Goal: Task Accomplishment & Management: Use online tool/utility

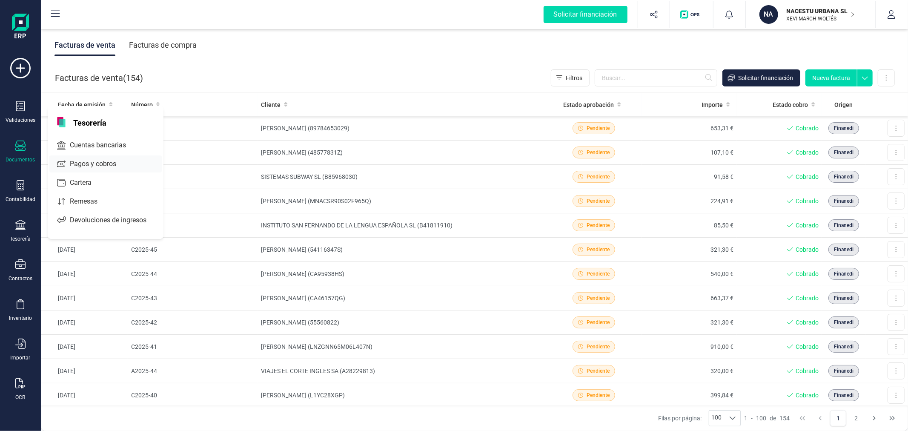
click at [84, 163] on span "Pagos y cobros" at bounding box center [98, 164] width 65 height 10
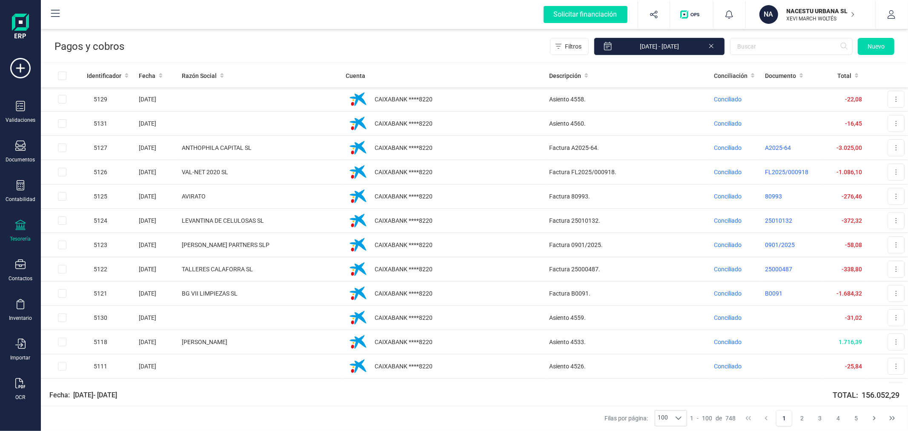
click at [805, 10] on p "NACESTU URBANA SL" at bounding box center [821, 11] width 68 height 9
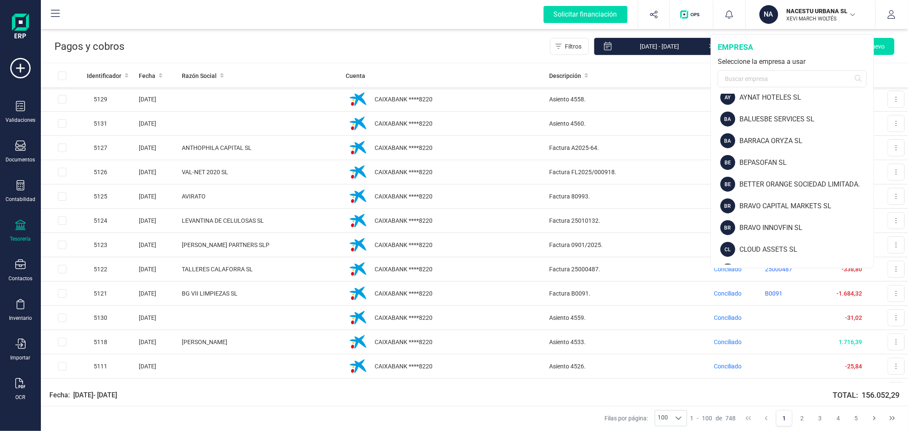
scroll to position [142, 0]
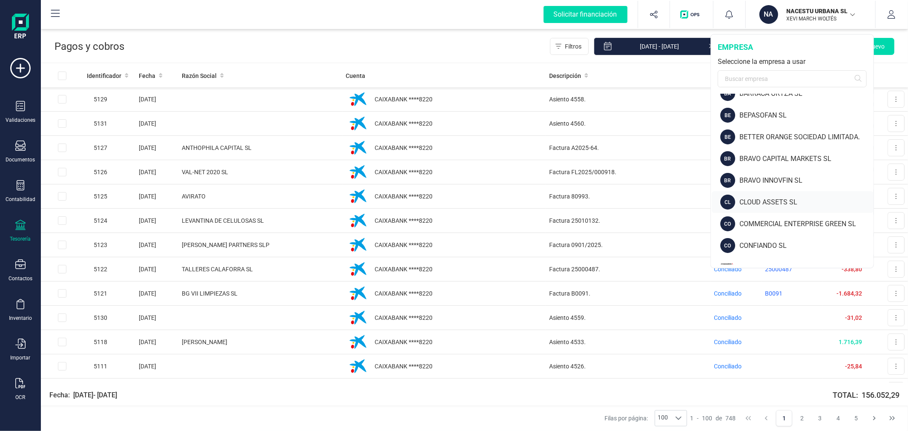
click at [777, 202] on div "CLOUD ASSETS SL" at bounding box center [806, 202] width 134 height 10
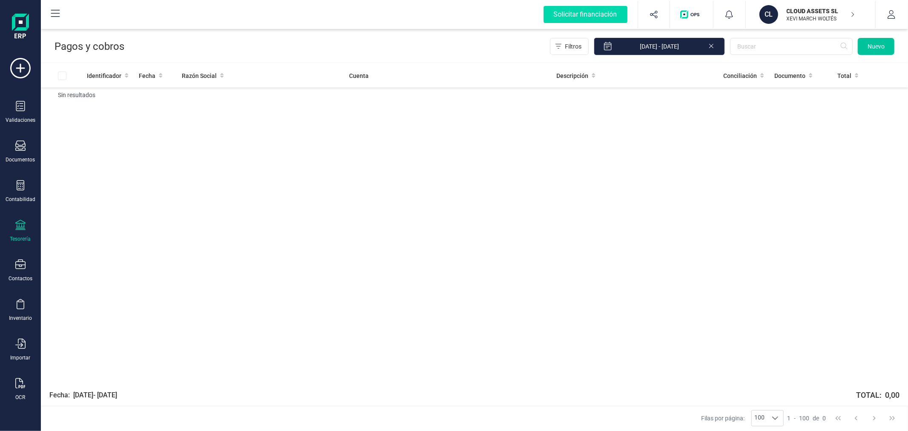
click at [883, 46] on span "Nuevo" at bounding box center [876, 46] width 17 height 9
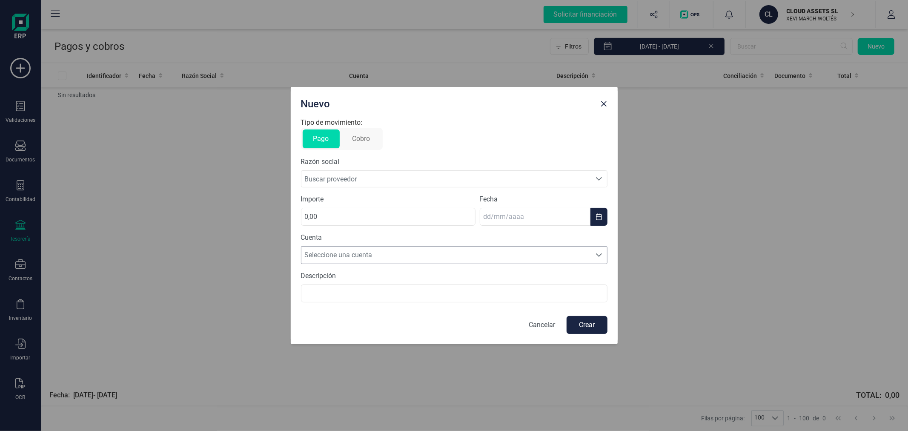
click at [339, 254] on span "Seleccione una cuenta" at bounding box center [445, 254] width 289 height 17
click at [237, 241] on div "Nuevo Tipo de movimiento: Pago Cobro Razón social Buscar proveedor Buscar prove…" at bounding box center [454, 215] width 908 height 431
click at [545, 323] on p "Cancelar" at bounding box center [542, 325] width 26 height 10
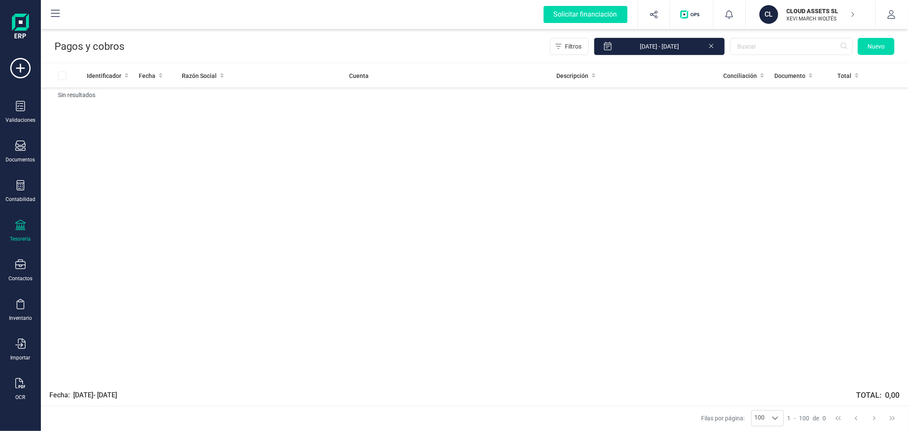
click at [178, 179] on div "Identificador Fecha Razón Social Cuenta Descripción Conciliación Documento Tota…" at bounding box center [474, 223] width 867 height 318
click at [874, 49] on span "Nuevo" at bounding box center [876, 46] width 17 height 9
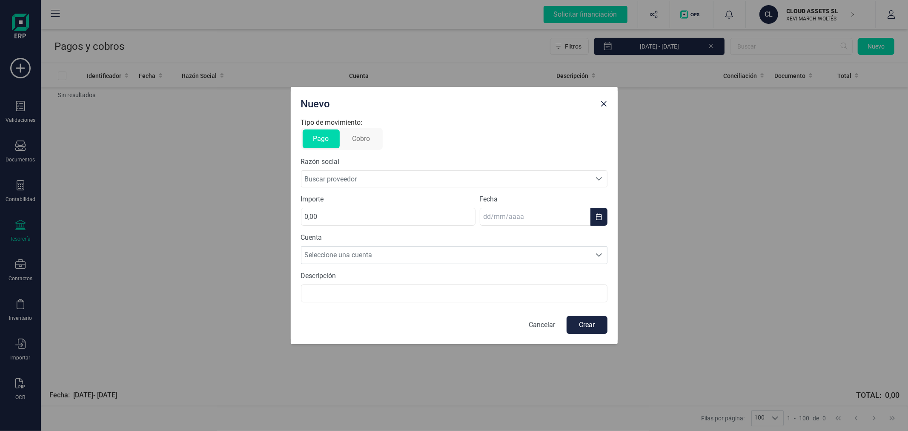
click at [340, 179] on span "Buscar proveedor" at bounding box center [445, 179] width 289 height 16
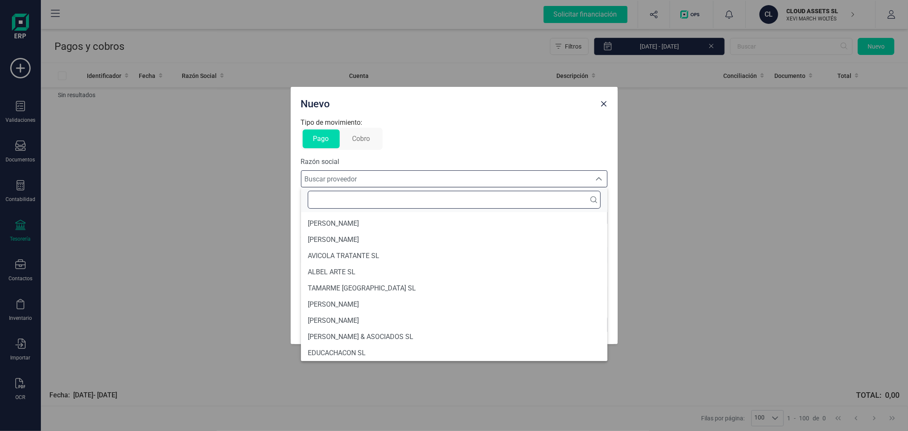
click at [342, 206] on input "text" at bounding box center [454, 200] width 293 height 18
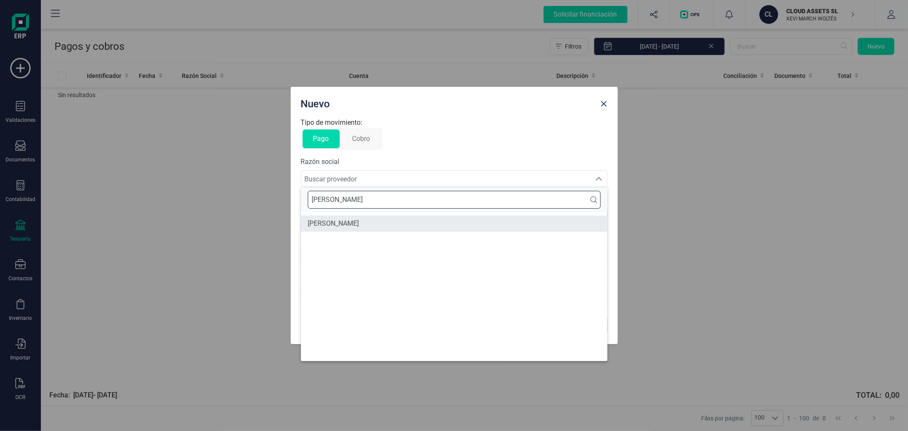
type input "[PERSON_NAME]"
click at [359, 220] on span "[PERSON_NAME]" at bounding box center [333, 223] width 51 height 10
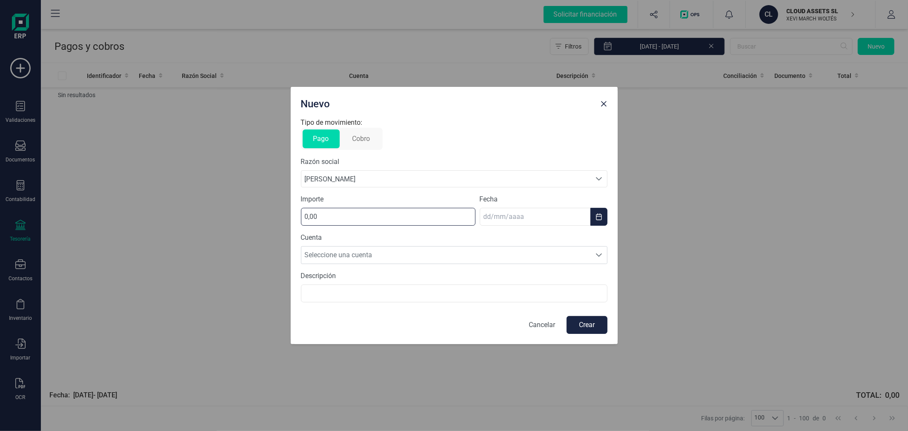
click at [321, 210] on input "0,00" at bounding box center [388, 217] width 175 height 18
type input "1349,15"
click at [597, 216] on icon "Choose Date" at bounding box center [599, 216] width 7 height 7
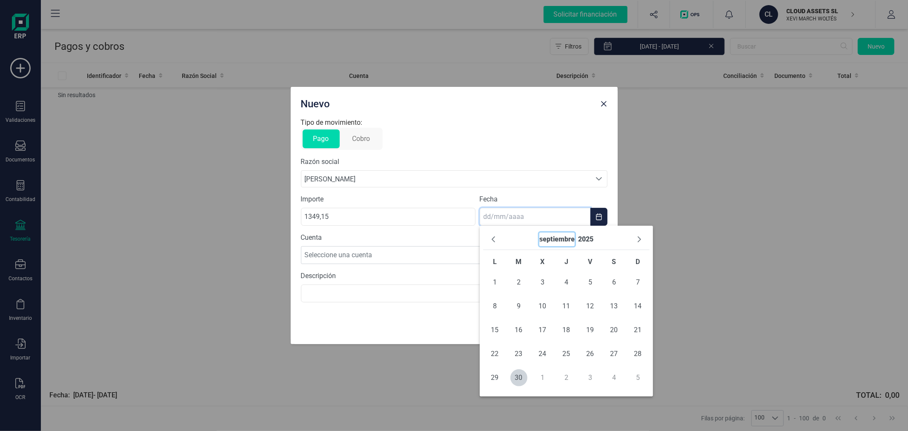
click at [567, 233] on button "septiembre" at bounding box center [556, 239] width 35 height 14
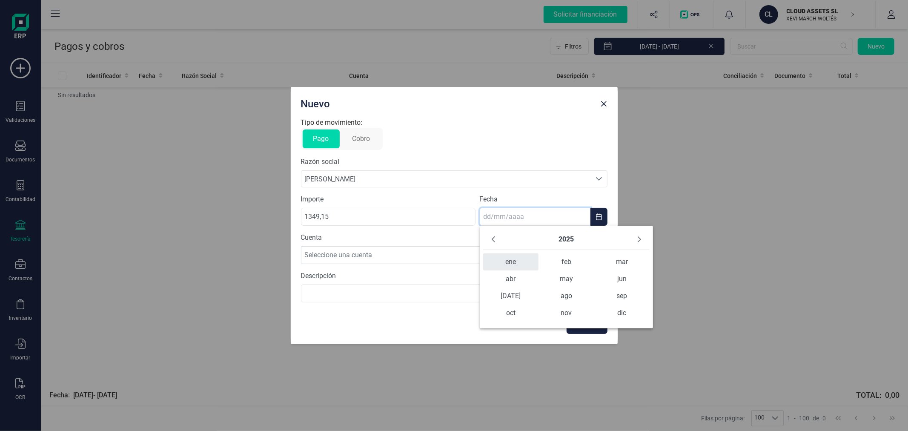
click at [512, 260] on span "ene" at bounding box center [510, 261] width 55 height 17
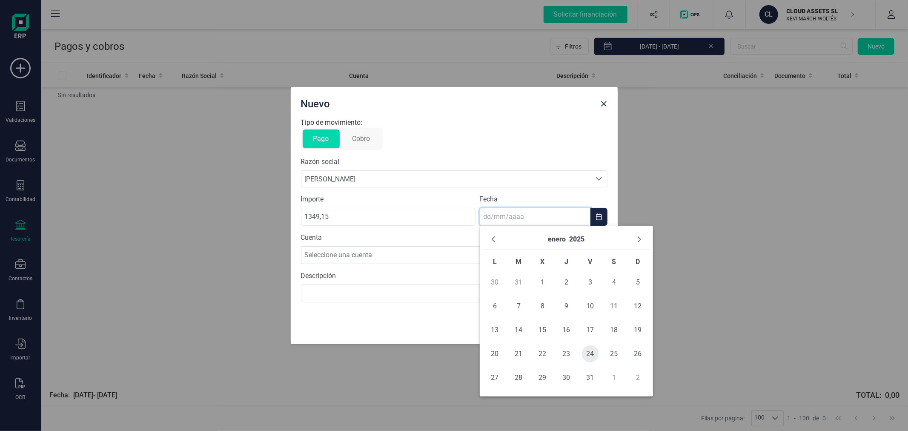
click at [589, 354] on span "24" at bounding box center [590, 353] width 17 height 17
type input "[DATE]"
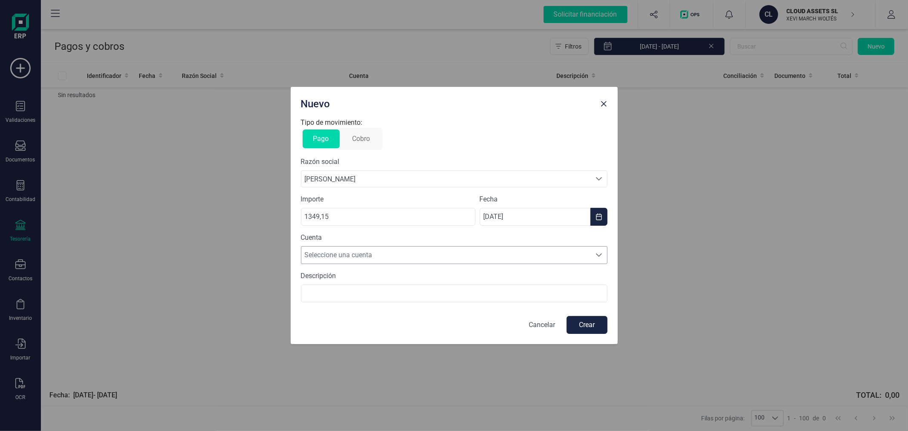
click at [386, 252] on span "Seleccione una cuenta" at bounding box center [445, 254] width 289 height 17
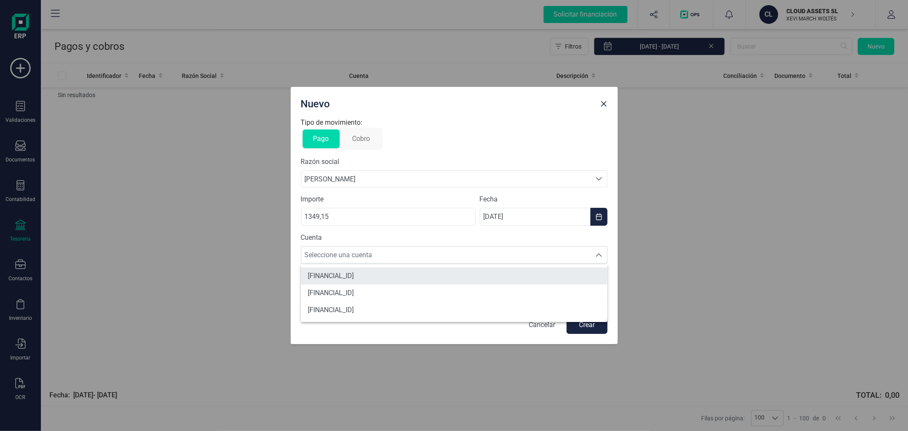
click at [354, 278] on span "[FINANCIAL_ID]" at bounding box center [331, 276] width 46 height 10
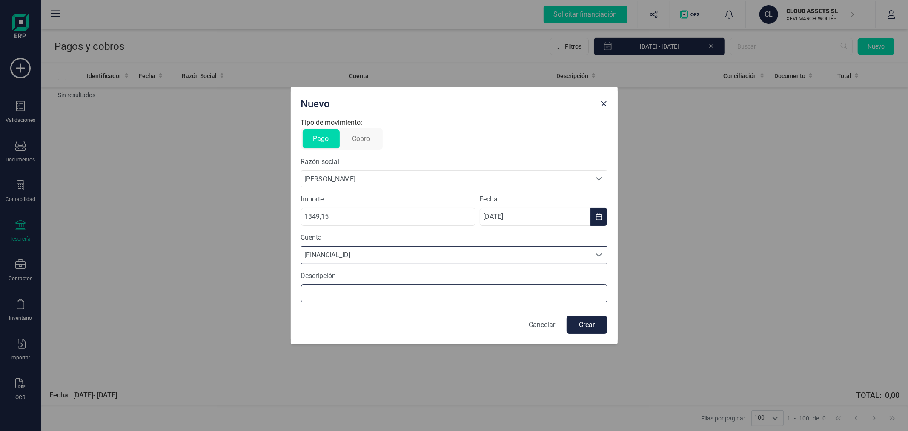
click at [373, 291] on input "text" at bounding box center [454, 293] width 307 height 18
type input "PAGO FACTURAS"
click at [540, 322] on p "Cancelar" at bounding box center [542, 325] width 26 height 10
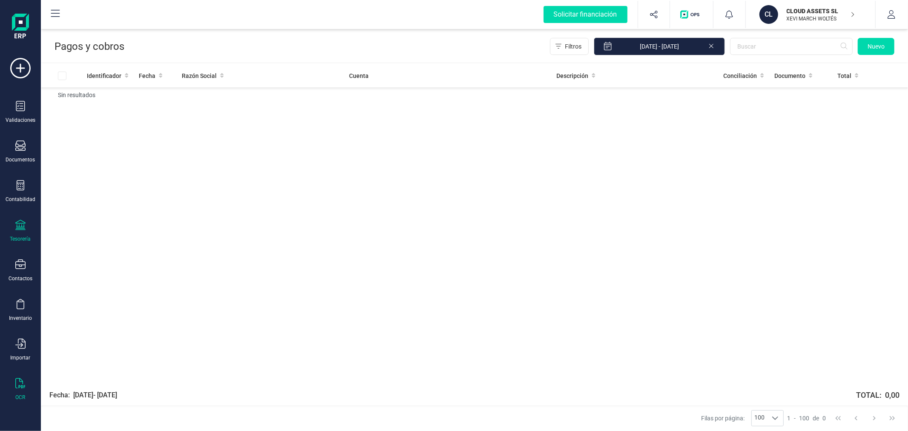
click at [17, 387] on icon at bounding box center [20, 383] width 10 height 10
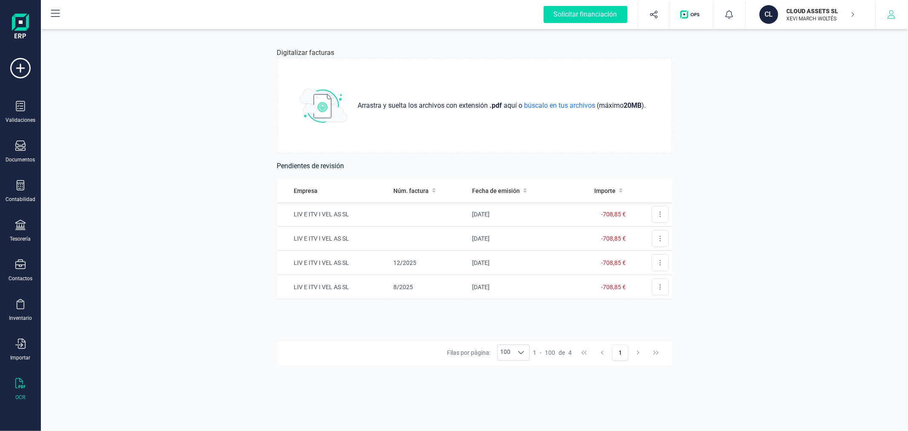
click at [883, 18] on button "button" at bounding box center [892, 14] width 32 height 27
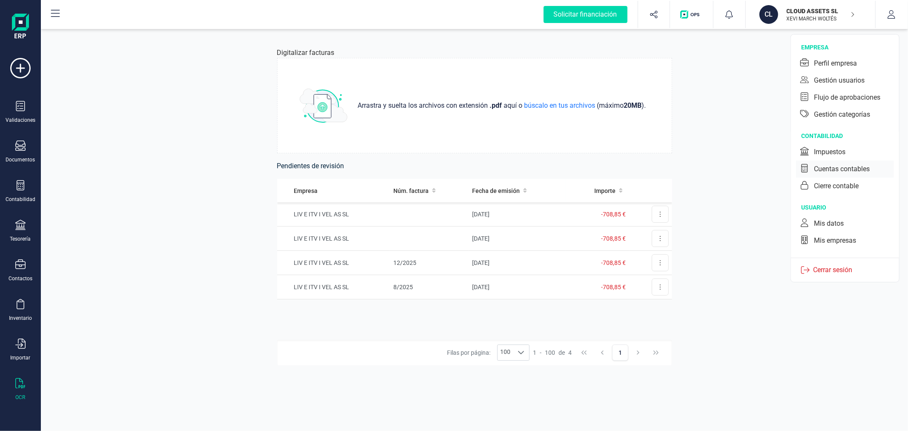
click at [833, 170] on div "Cuentas contables" at bounding box center [842, 169] width 56 height 10
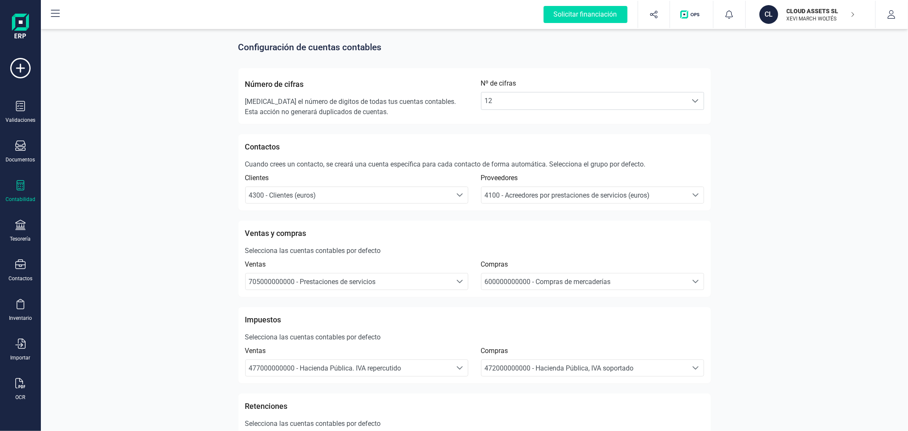
click at [20, 181] on icon at bounding box center [20, 185] width 10 height 10
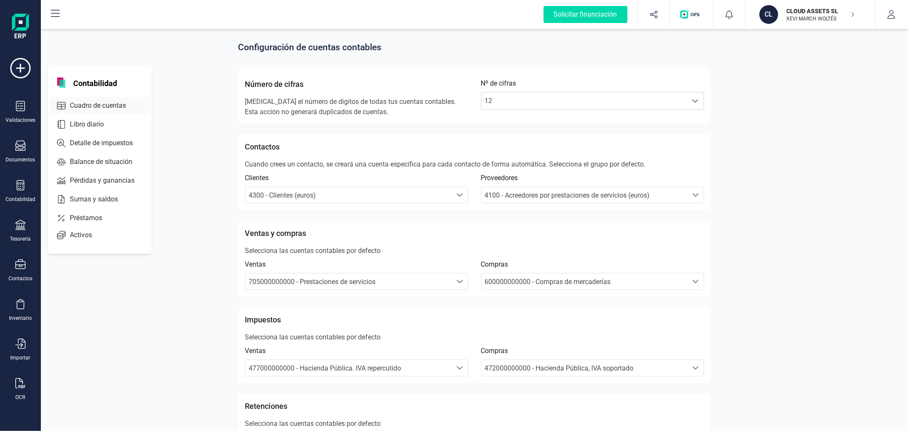
click at [92, 100] on span "Cuadro de cuentas" at bounding box center [103, 105] width 75 height 10
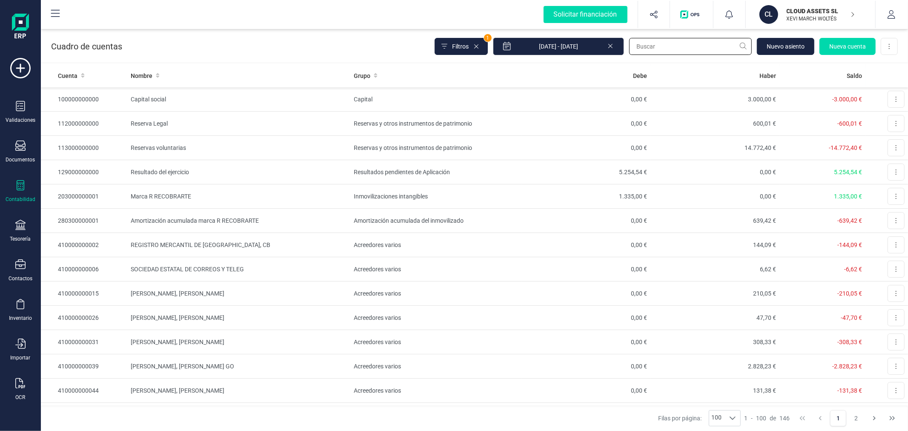
drag, startPoint x: 667, startPoint y: 44, endPoint x: 667, endPoint y: 49, distance: 5.1
click at [667, 44] on input "text" at bounding box center [690, 46] width 123 height 17
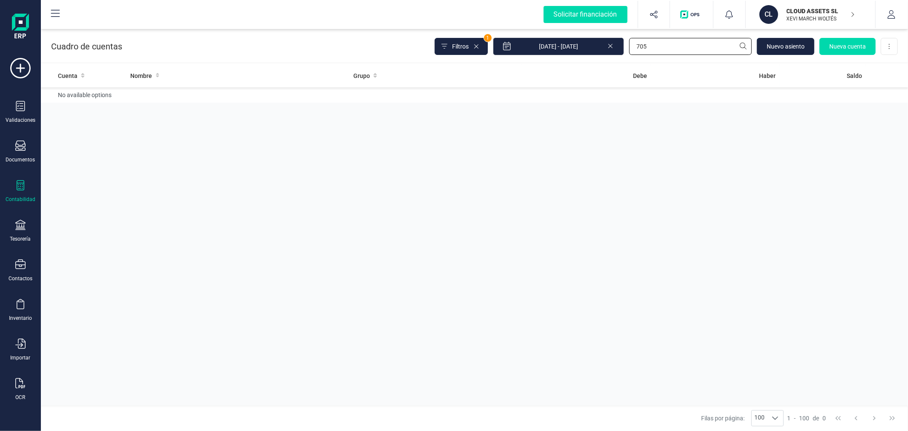
type input "705"
click at [613, 43] on icon at bounding box center [610, 45] width 7 height 9
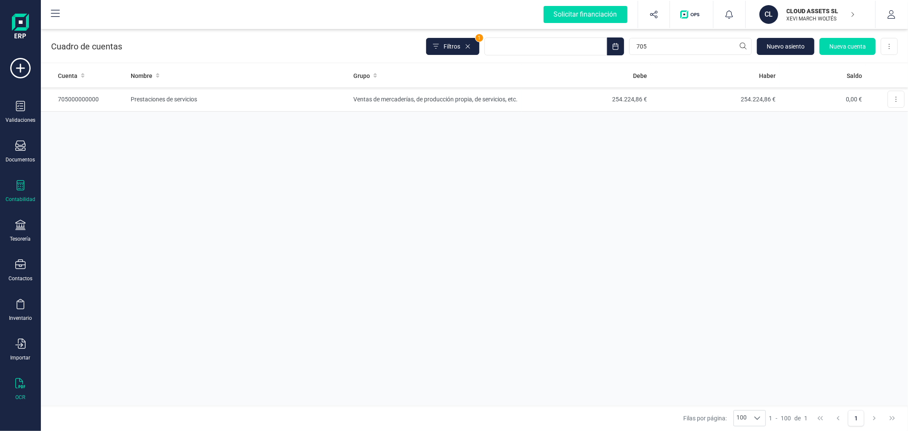
click at [15, 392] on div "OCR" at bounding box center [20, 389] width 34 height 23
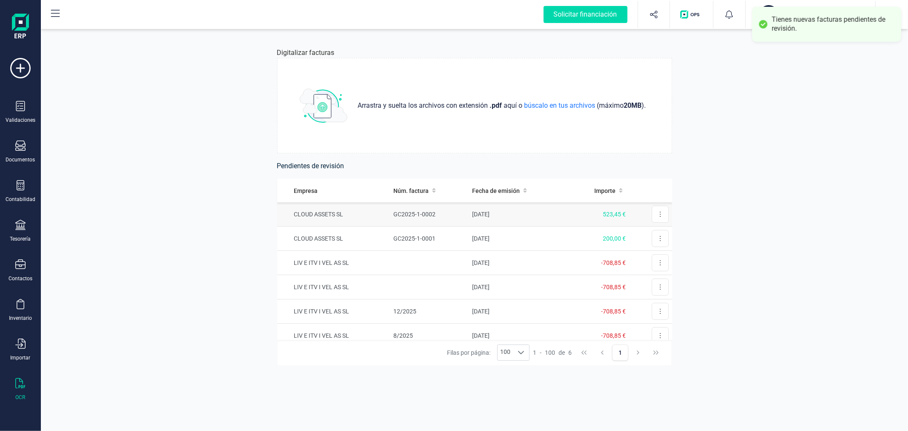
click at [461, 214] on td "GC2025-1-0002" at bounding box center [429, 214] width 79 height 24
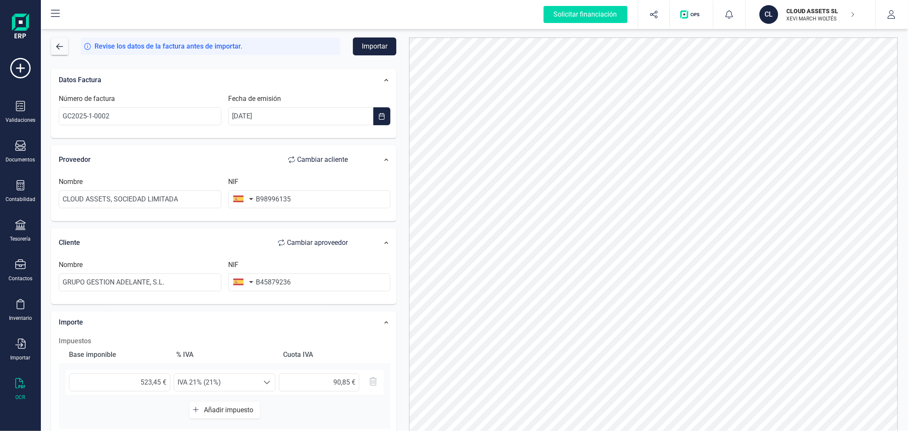
scroll to position [95, 0]
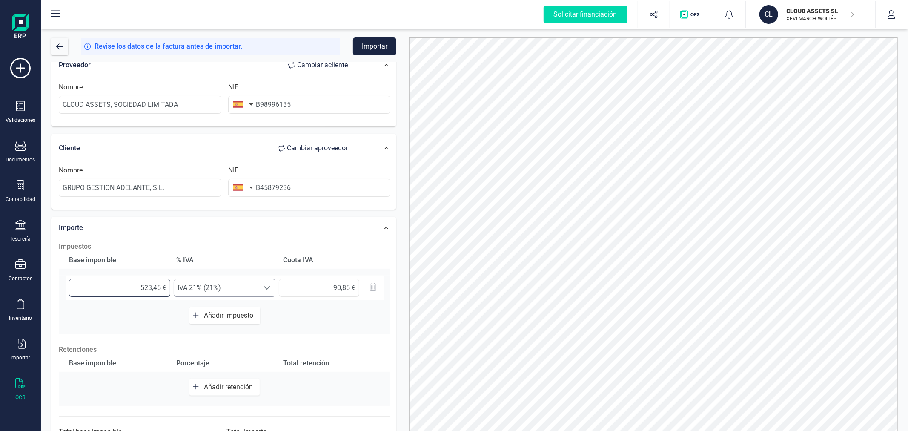
drag, startPoint x: 123, startPoint y: 284, endPoint x: 235, endPoint y: 288, distance: 112.0
click at [235, 288] on div "523,45 € Seleccione un % IVA 21% (21%) IVA 21% (21%) 90,85 €" at bounding box center [225, 287] width 318 height 25
type input "4,00 €"
type input "0,84 €"
type input "43,00 €"
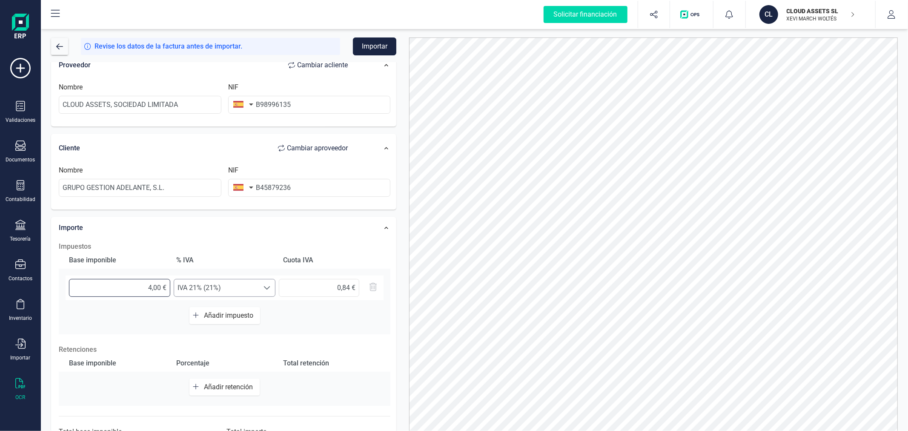
type input "9,03 €"
type input "432,00 €"
type input "90,72 €"
type input "432,60 €"
type input "90,85 €"
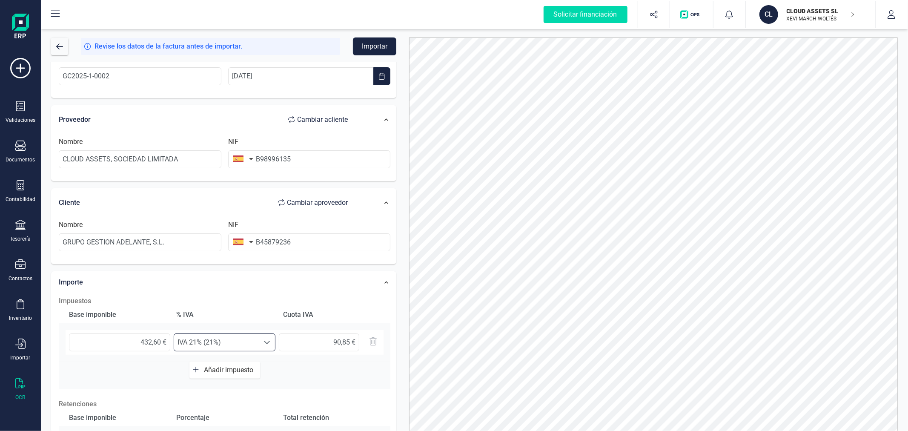
scroll to position [0, 0]
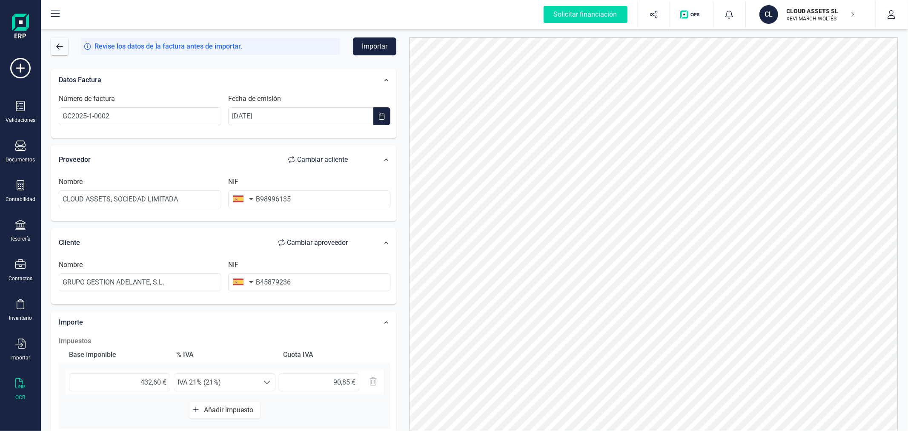
click at [382, 39] on button "Importar" at bounding box center [374, 46] width 43 height 18
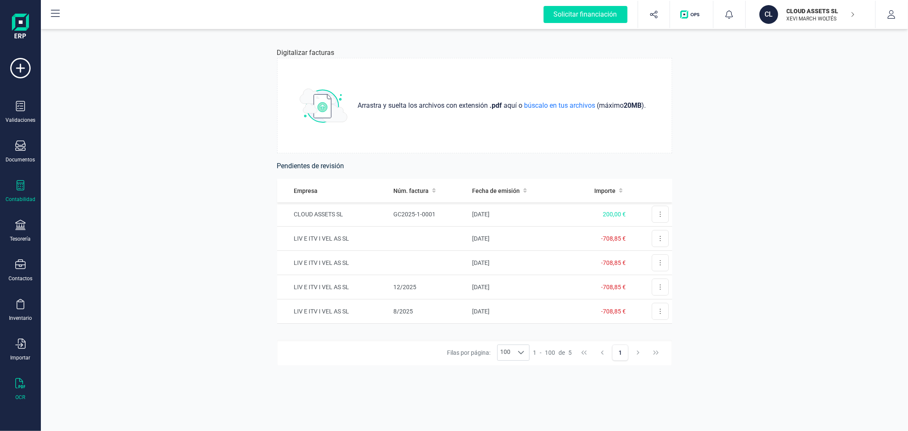
click at [20, 188] on icon at bounding box center [20, 185] width 10 height 10
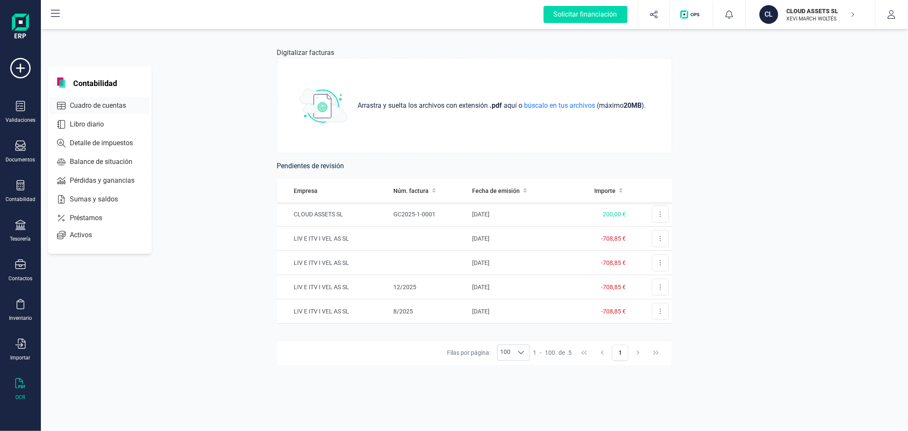
click at [104, 106] on span "Cuadro de cuentas" at bounding box center [103, 105] width 75 height 10
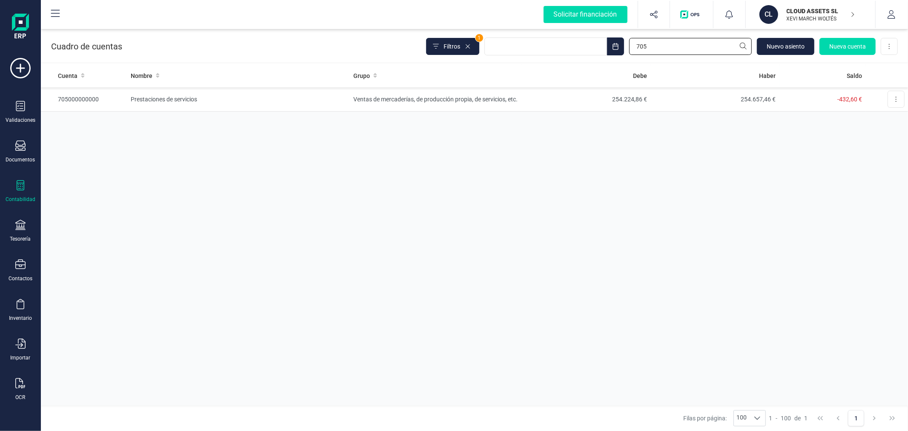
click at [671, 49] on input "705" at bounding box center [690, 46] width 123 height 17
click at [409, 101] on td "Ventas de mercaderías, de producción propia, de servicios, etc." at bounding box center [436, 99] width 172 height 24
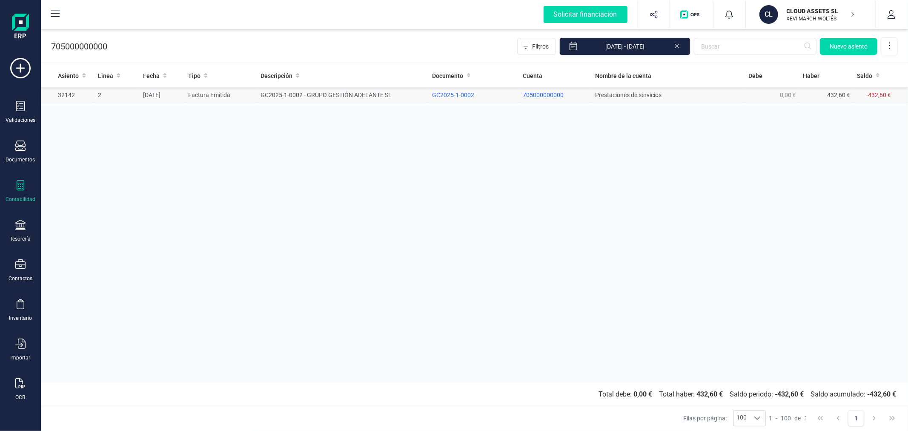
click at [317, 95] on td "GC2025-1-0002 - GRUPO GESTIÓN ADELANTE SL" at bounding box center [343, 95] width 172 height 16
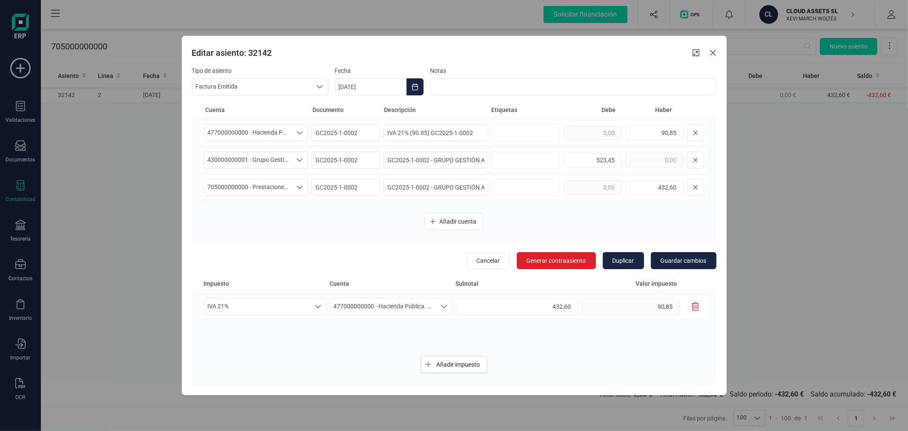
click at [713, 53] on icon "Close" at bounding box center [713, 53] width 6 height 6
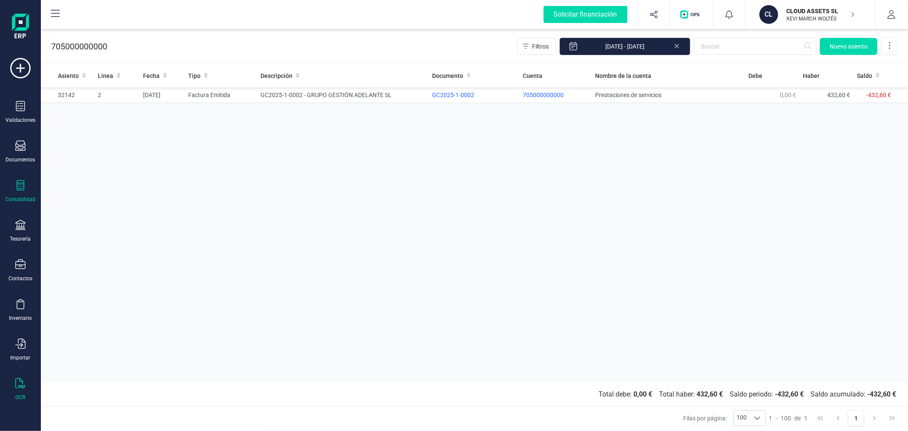
click at [20, 390] on div at bounding box center [20, 384] width 10 height 12
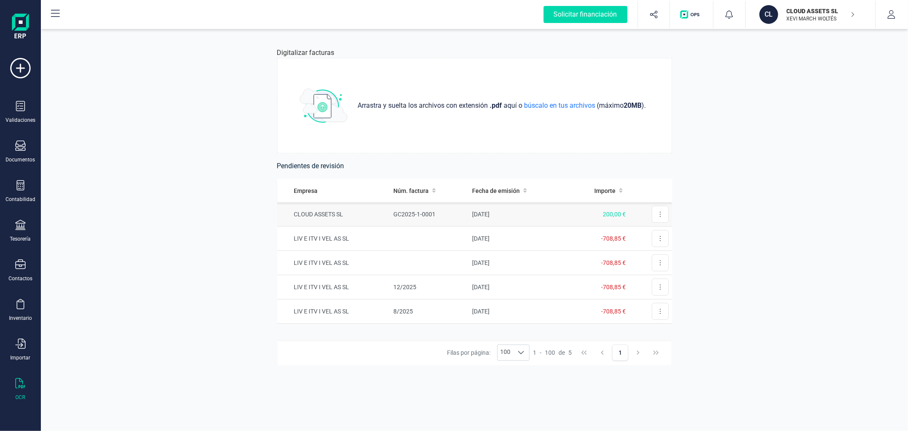
click at [463, 216] on td "GC2025-1-0001" at bounding box center [429, 214] width 79 height 24
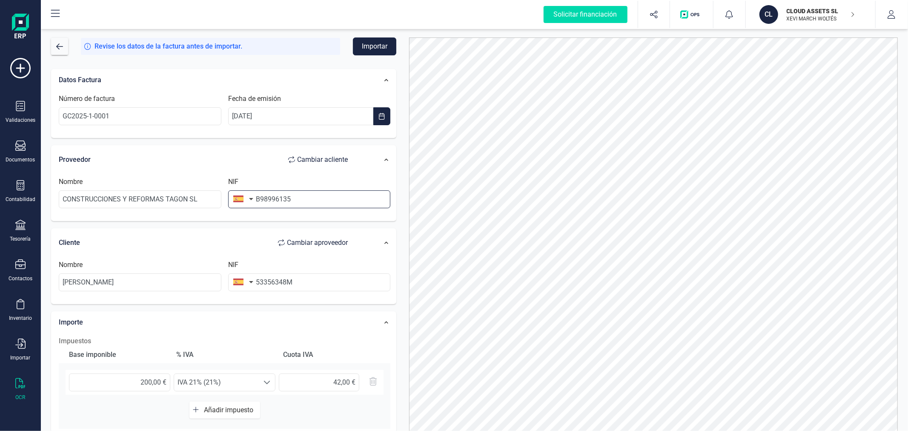
click at [318, 198] on input "B98996135" at bounding box center [309, 199] width 163 height 18
type input "B9899613"
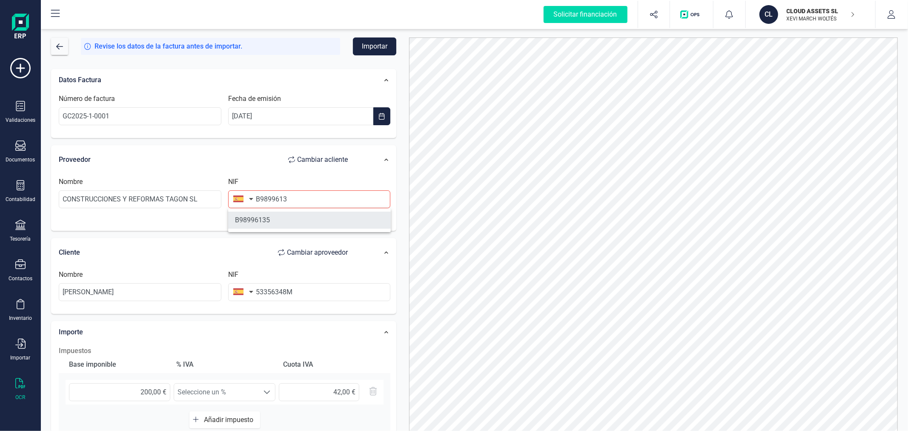
click at [287, 224] on li "B98996135" at bounding box center [309, 220] width 163 height 17
type input "CLOUD ASSETS SL"
type input "B98996135"
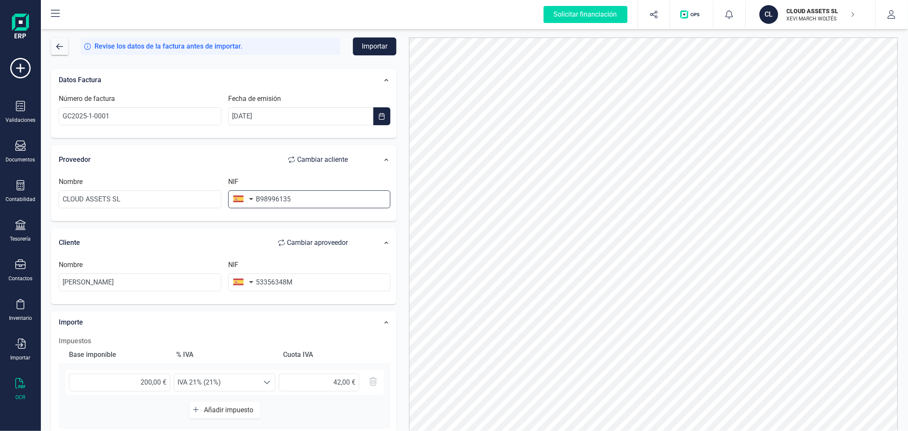
scroll to position [95, 0]
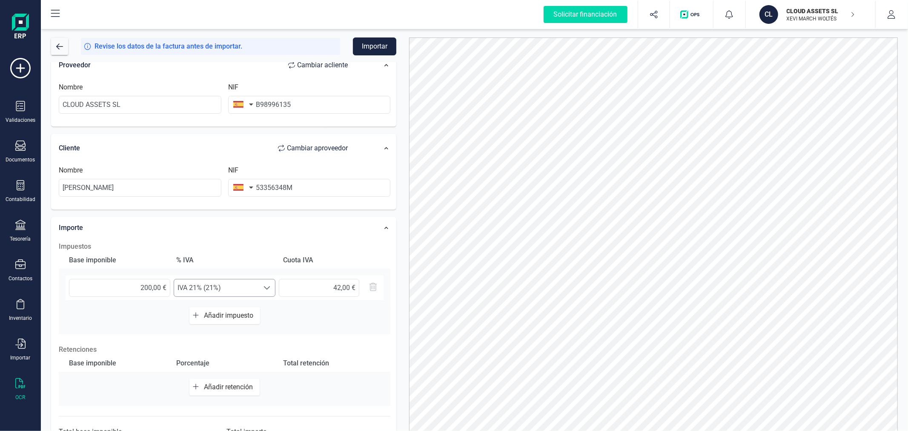
click at [260, 284] on div at bounding box center [267, 287] width 16 height 17
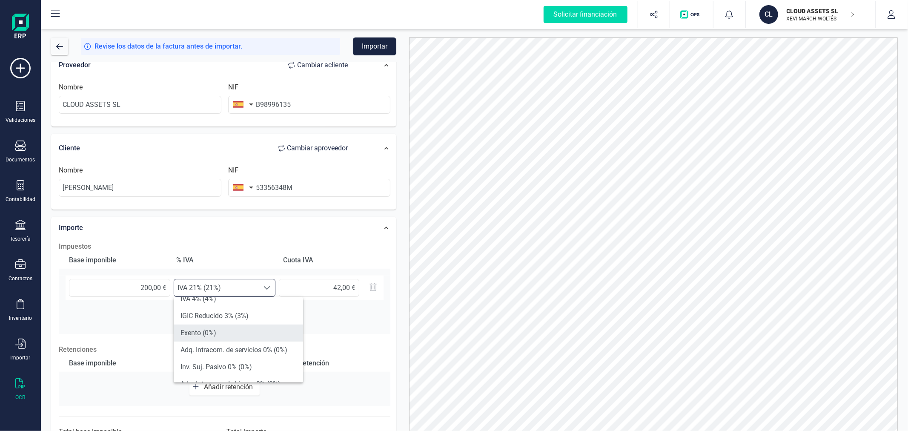
click at [230, 326] on li "Exento (0%)" at bounding box center [238, 332] width 129 height 17
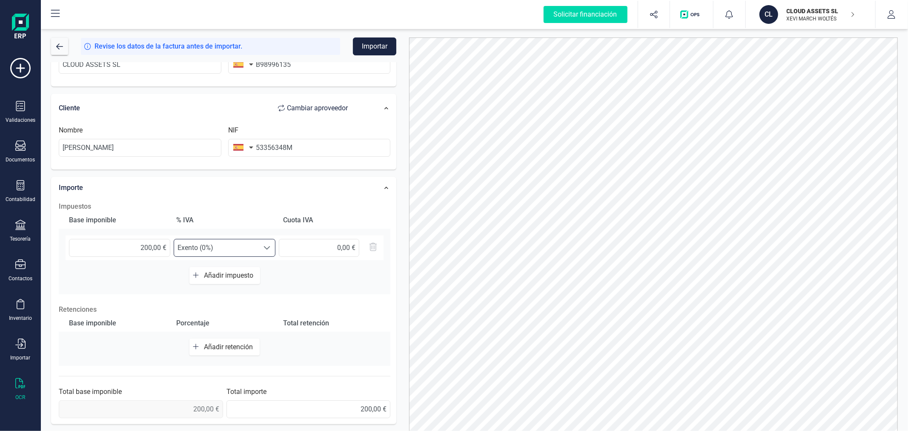
scroll to position [0, 0]
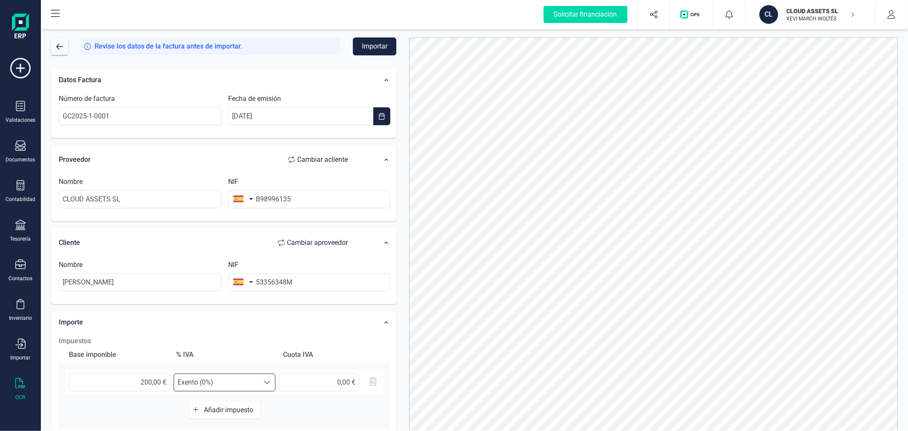
click at [375, 44] on button "Importar" at bounding box center [374, 46] width 43 height 18
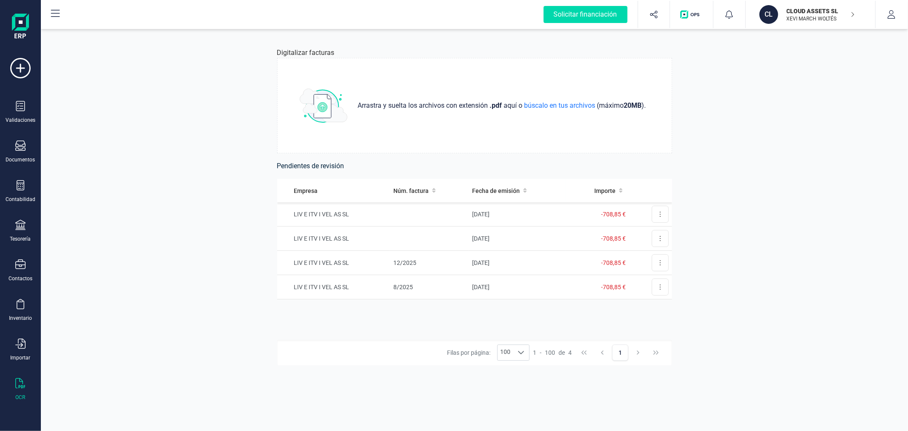
click at [188, 92] on div "Digitalizar facturas Arrastra y suelta los archivos con extensión .pdf aquí o b…" at bounding box center [474, 229] width 867 height 404
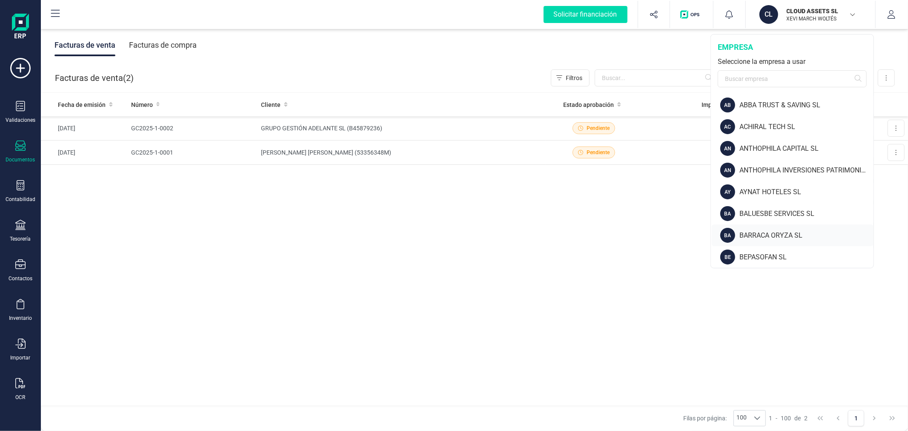
scroll to position [47, 0]
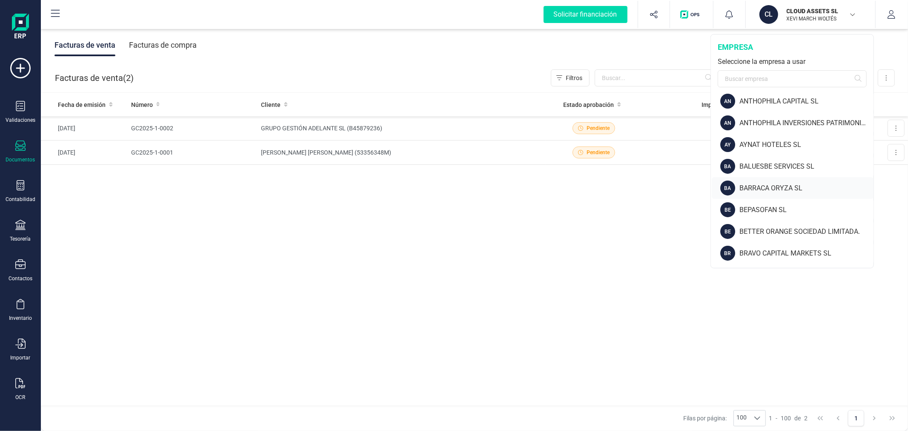
click at [763, 183] on div "BARRACA ORYZA SL" at bounding box center [806, 188] width 134 height 10
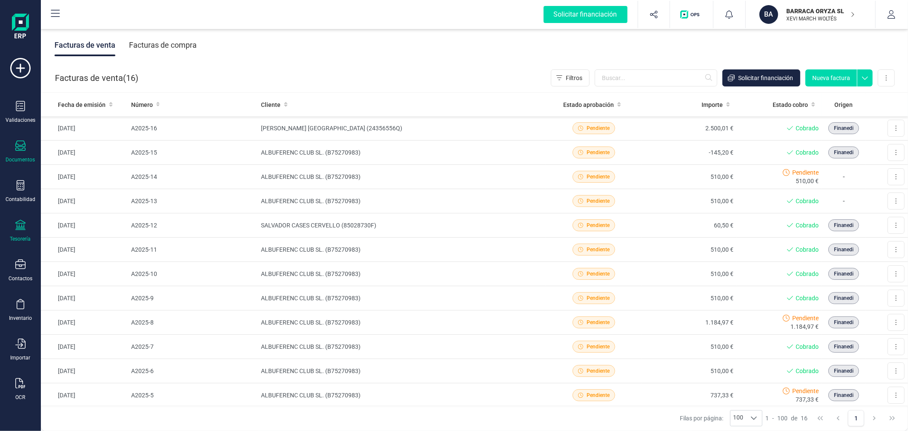
click at [18, 235] on div "Tesorería" at bounding box center [20, 231] width 34 height 23
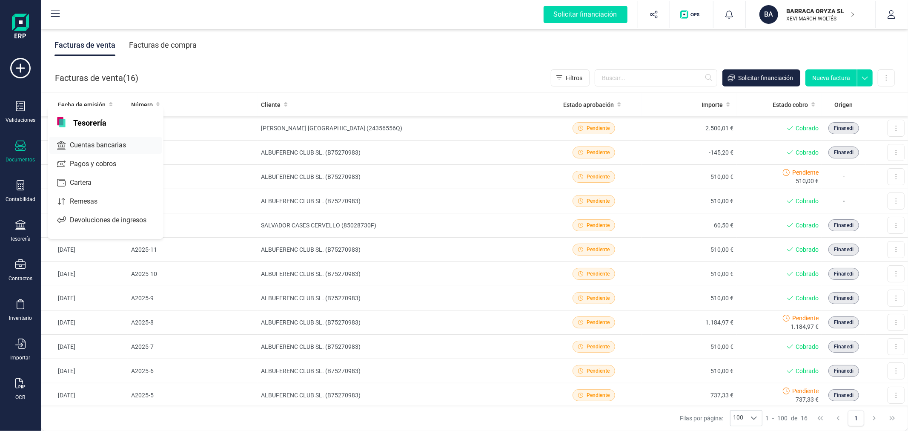
click at [111, 146] on span "Cuentas bancarias" at bounding box center [103, 145] width 75 height 10
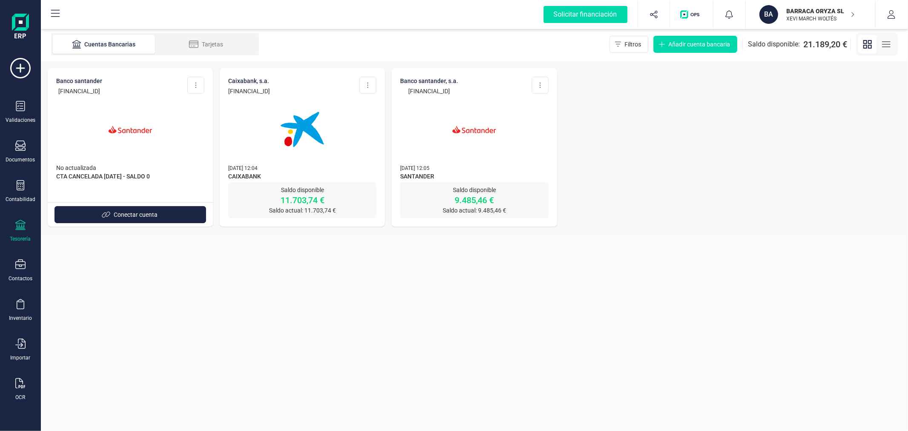
click at [305, 348] on section "Cuentas Bancarias Tarjetas Filtros Añadir cuenta bancaria Saldo disponible: 21.…" at bounding box center [474, 229] width 867 height 404
drag, startPoint x: 323, startPoint y: 91, endPoint x: 229, endPoint y: 94, distance: 93.7
click at [228, 92] on div "CAIXABANK, S.A. ES94 2100 5982 5302 0007 4647 Editar cuenta Actualizar Desconec…" at bounding box center [302, 86] width 148 height 19
copy p "ES94 2100 5982 5302 0007 4647"
click at [303, 346] on section "Cuentas Bancarias Tarjetas Filtros Añadir cuenta bancaria Saldo disponible: 21.…" at bounding box center [474, 229] width 867 height 404
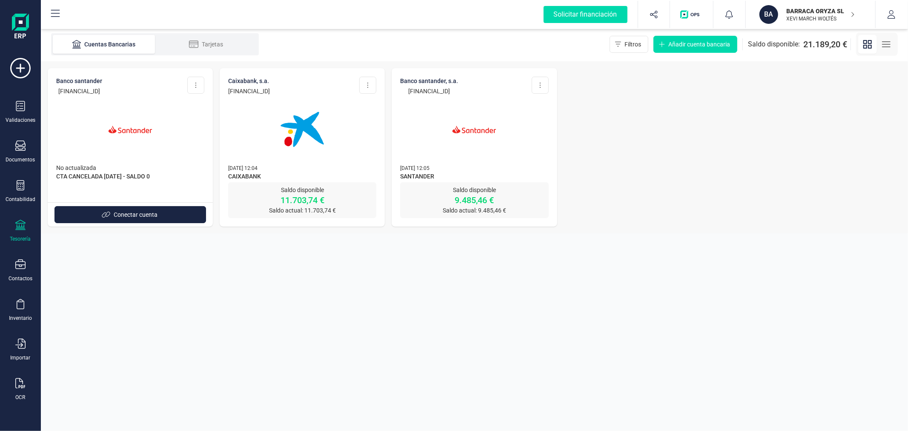
click at [324, 160] on img at bounding box center [302, 130] width 72 height 72
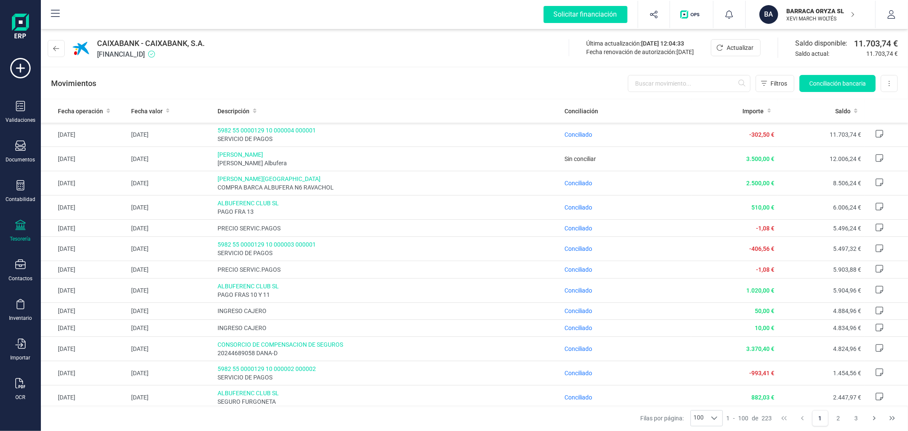
click at [315, 49] on div "CAIXABANK - CAIXABANK, S.A. ES9421005982530200074647 Última actualización: 30/0…" at bounding box center [474, 46] width 867 height 39
click at [806, 15] on p "XEVI MARCH WOLTÉS" at bounding box center [821, 18] width 68 height 7
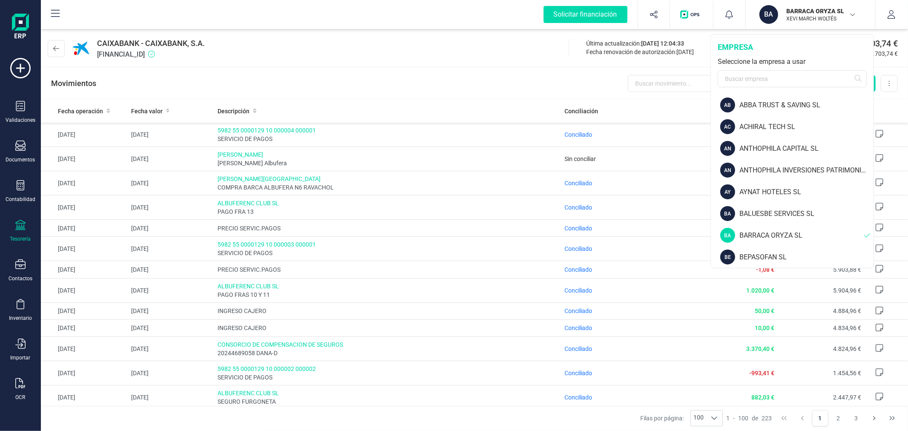
click at [806, 15] on p "XEVI MARCH WOLTÉS" at bounding box center [821, 18] width 68 height 7
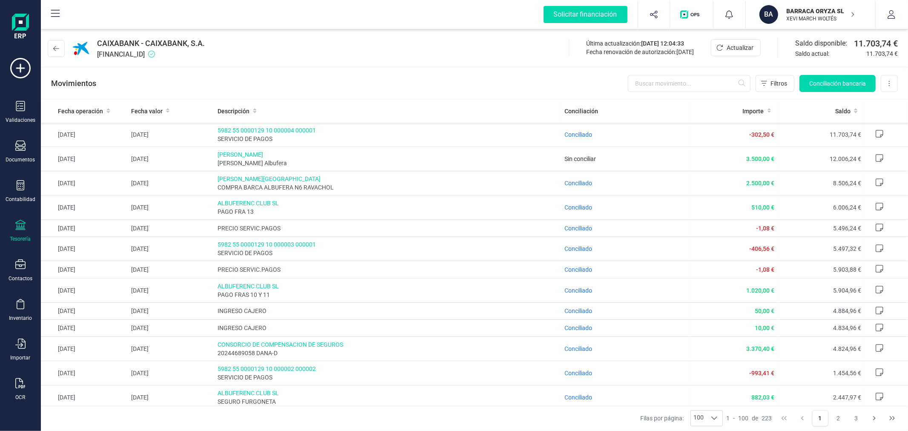
click at [805, 15] on p "XEVI MARCH WOLTÉS" at bounding box center [821, 18] width 68 height 7
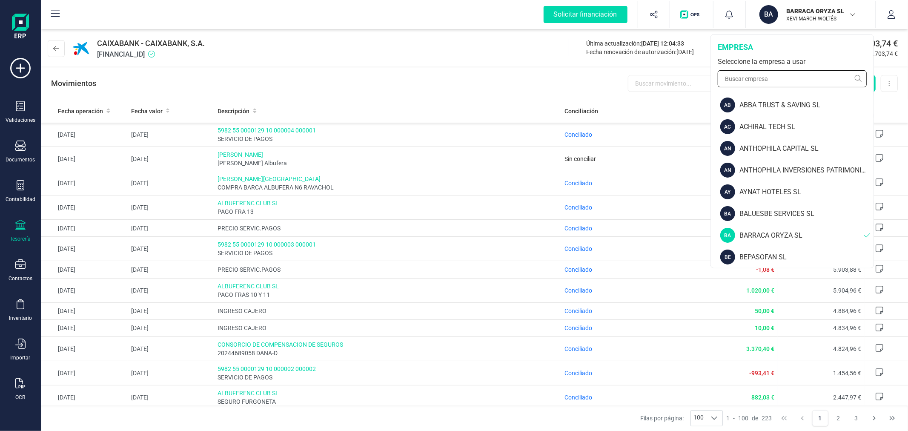
click at [788, 75] on input "text" at bounding box center [792, 78] width 149 height 17
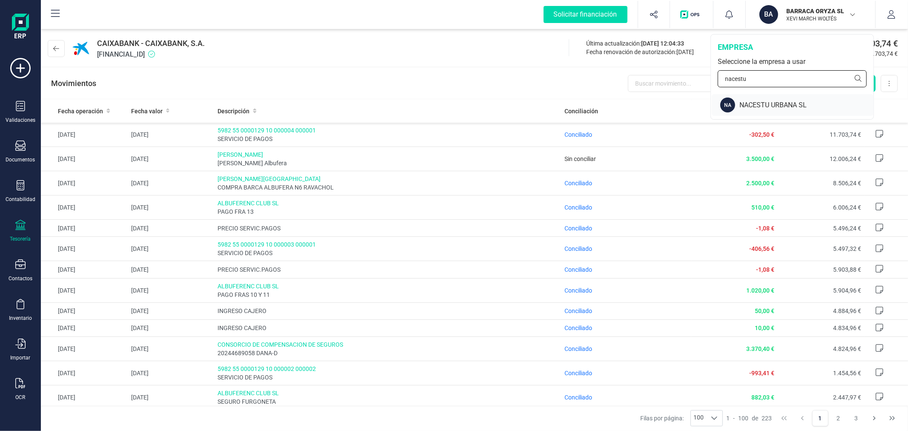
type input "nacestu"
click at [782, 104] on div "NACESTU URBANA SL" at bounding box center [806, 105] width 134 height 10
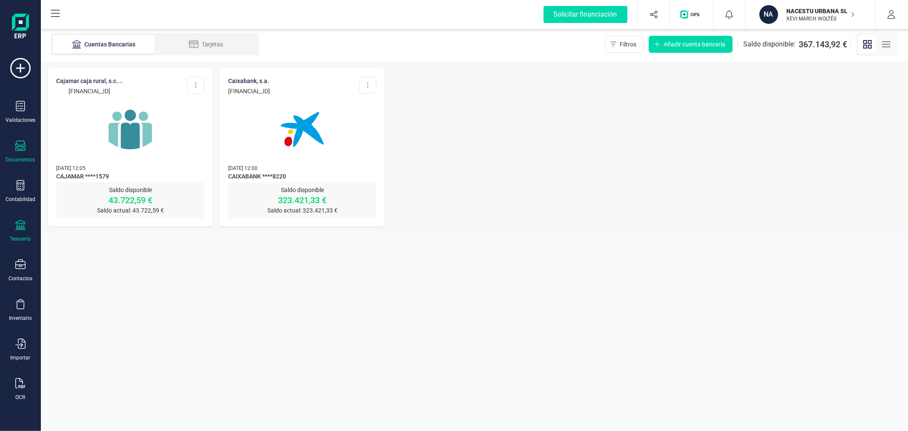
click at [19, 158] on div "Documentos" at bounding box center [20, 159] width 29 height 7
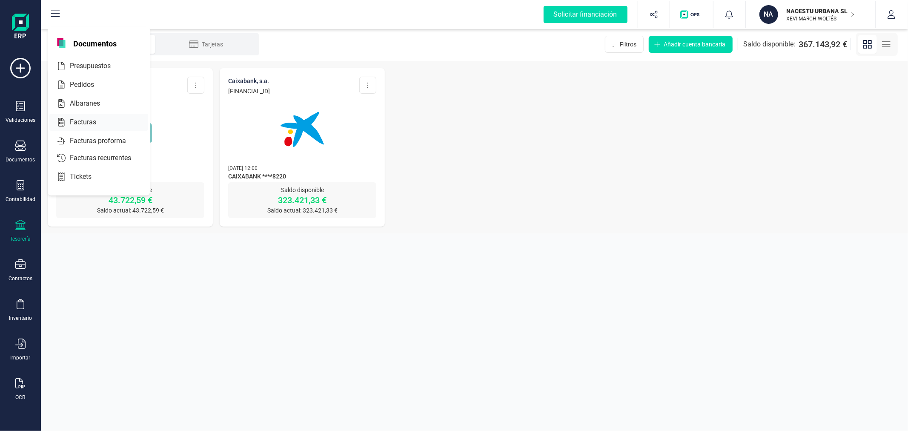
click at [79, 125] on span "Facturas" at bounding box center [88, 122] width 45 height 10
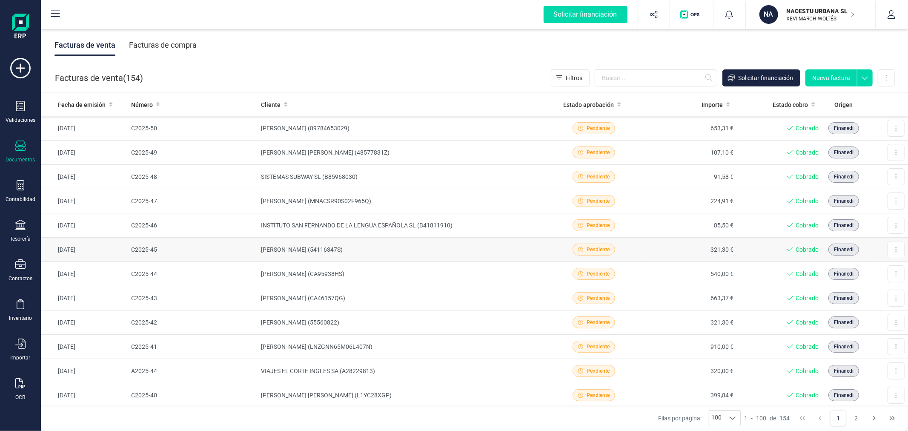
click at [305, 254] on td "[PERSON_NAME] (54116347S)" at bounding box center [402, 250] width 289 height 24
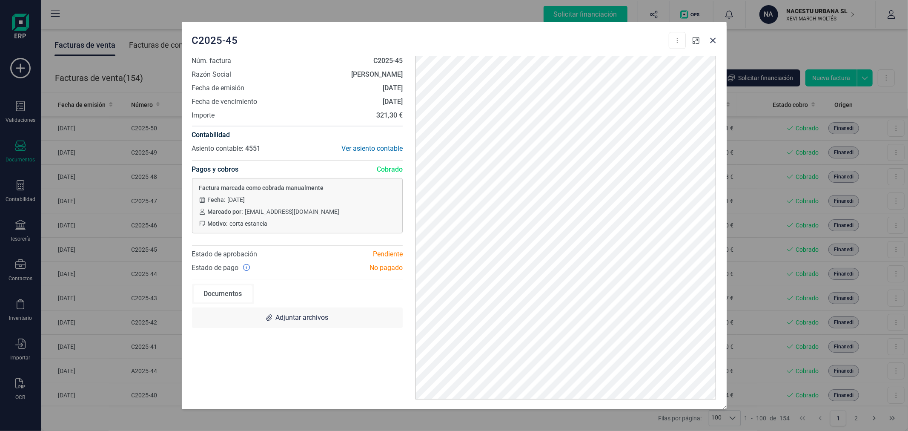
click at [696, 39] on icon "button" at bounding box center [696, 40] width 7 height 7
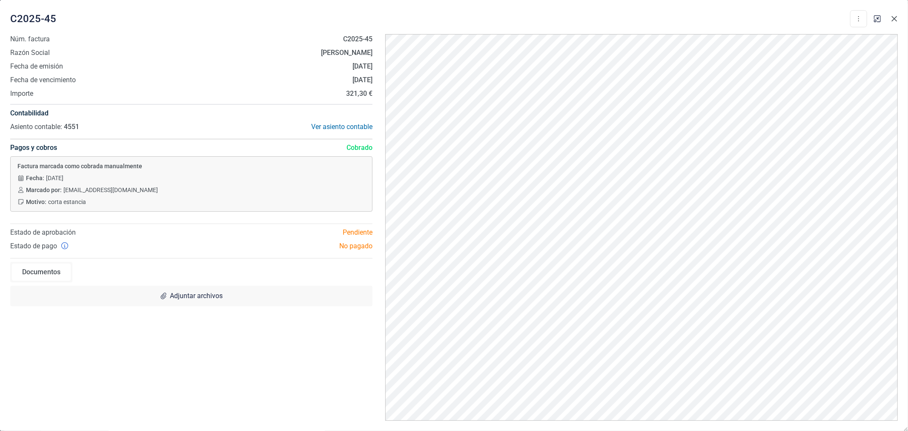
drag, startPoint x: 897, startPoint y: 16, endPoint x: 879, endPoint y: 11, distance: 19.3
click at [897, 17] on icon "Close" at bounding box center [894, 18] width 7 height 7
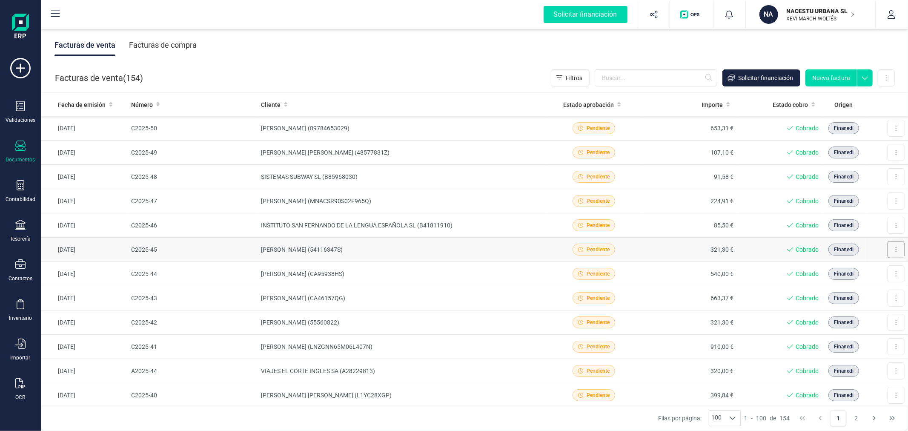
click at [891, 248] on button at bounding box center [896, 249] width 17 height 17
click at [870, 270] on span "Descargar documento" at bounding box center [859, 270] width 59 height 9
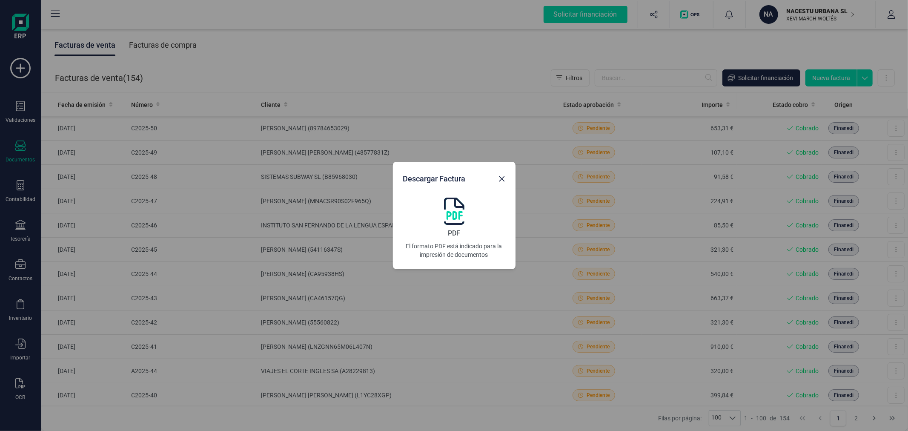
click at [458, 209] on img at bounding box center [454, 211] width 20 height 27
click at [503, 180] on icon "Close" at bounding box center [502, 179] width 6 height 6
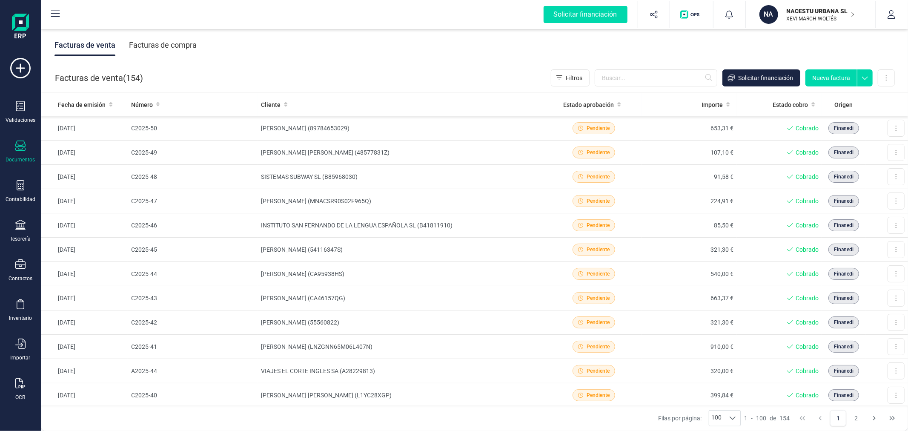
click at [261, 63] on div "Facturas de venta ( 154 ) Filtros Solicitar financiación Nueva factura Importar…" at bounding box center [474, 77] width 867 height 29
